Goal: Navigation & Orientation: Find specific page/section

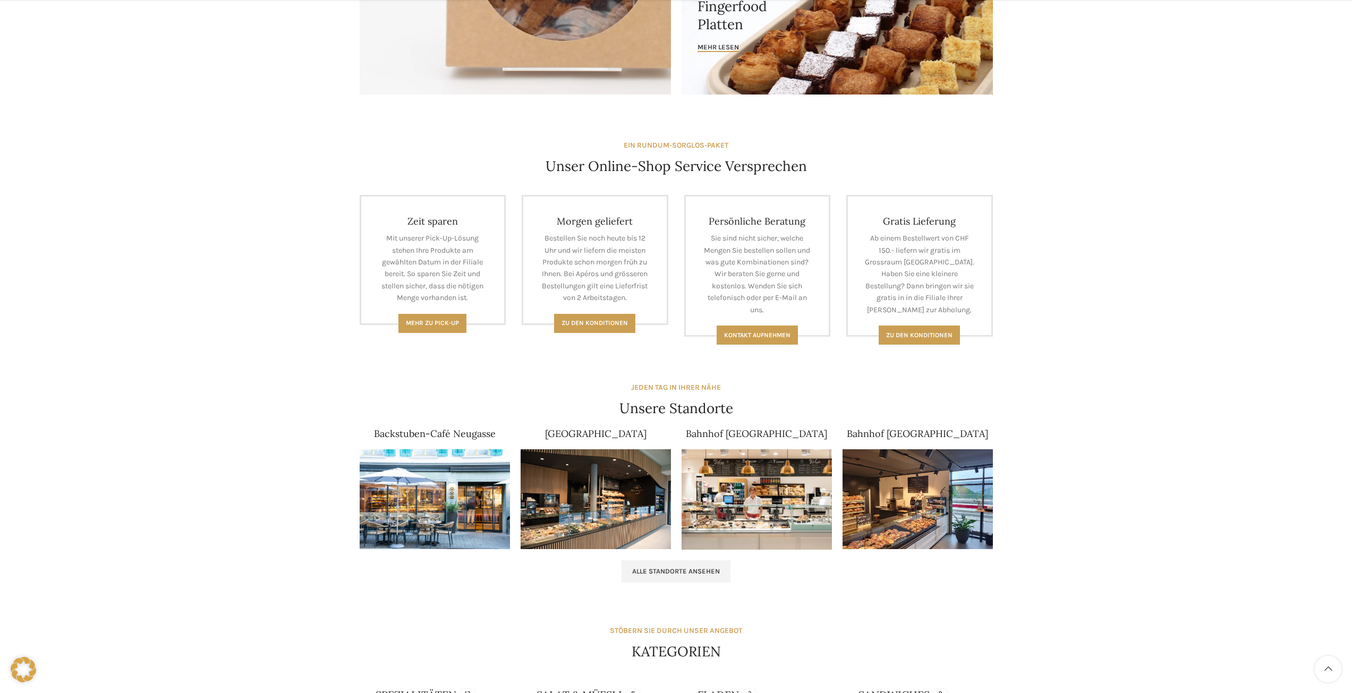
scroll to position [425, 0]
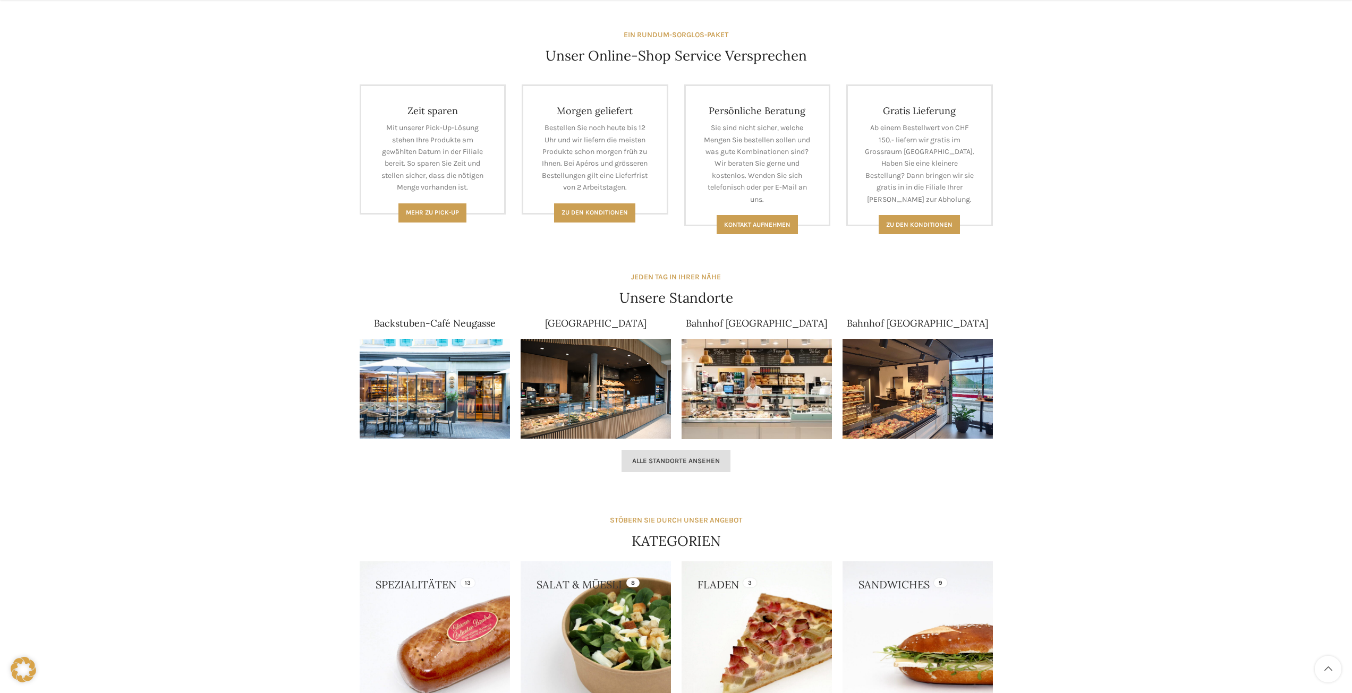
click at [696, 460] on span "Alle Standorte ansehen" at bounding box center [676, 461] width 88 height 9
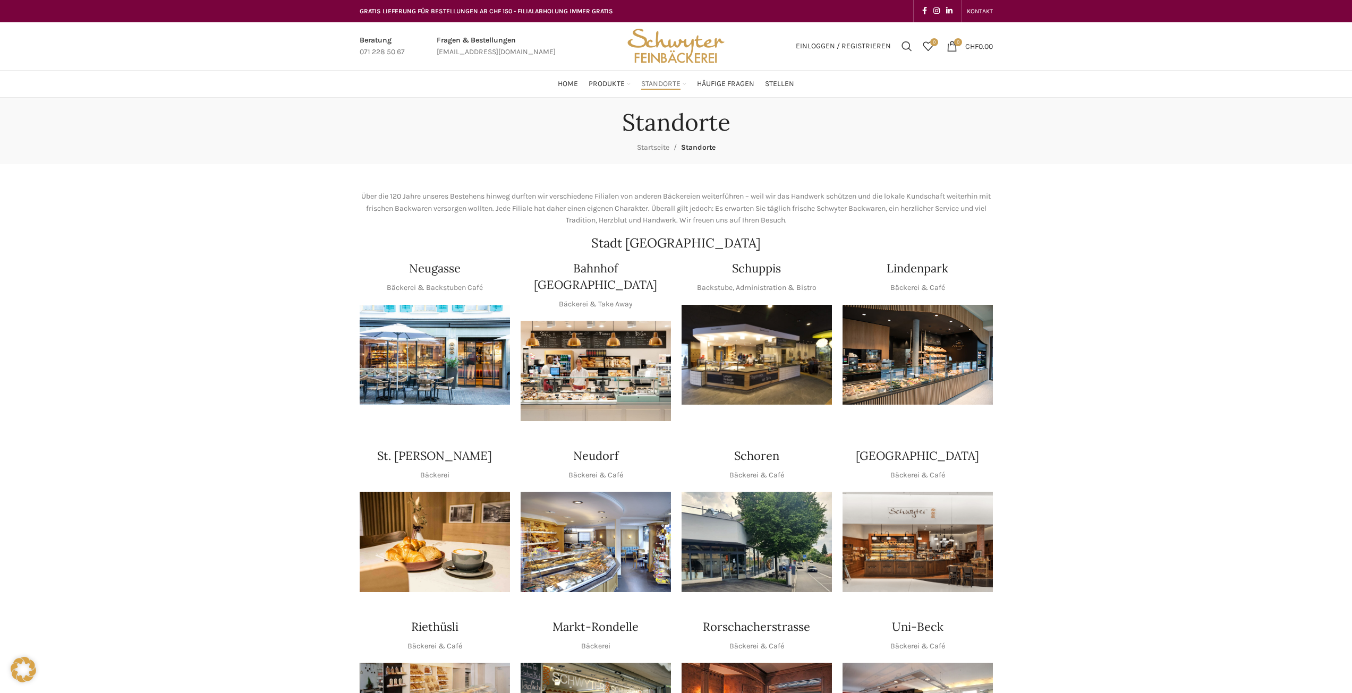
click at [745, 361] on img "1 / 1" at bounding box center [757, 355] width 150 height 100
